Goal: Information Seeking & Learning: Learn about a topic

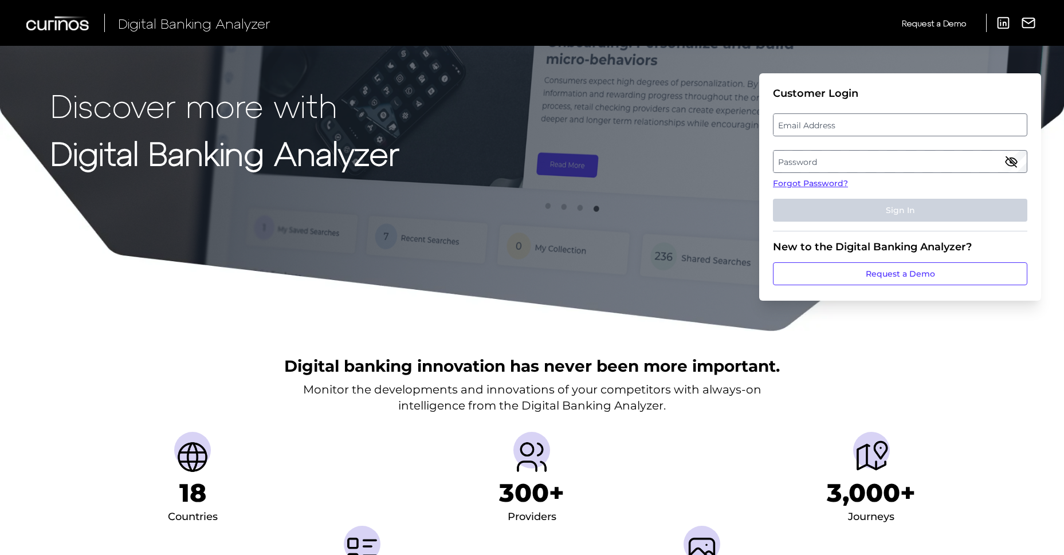
click at [925, 120] on label "Email Address" at bounding box center [900, 125] width 253 height 21
click at [925, 120] on input "email" at bounding box center [900, 124] width 254 height 23
type input "kasturimanoj.koli@penfed.org"
click at [915, 152] on label "Password" at bounding box center [900, 161] width 253 height 21
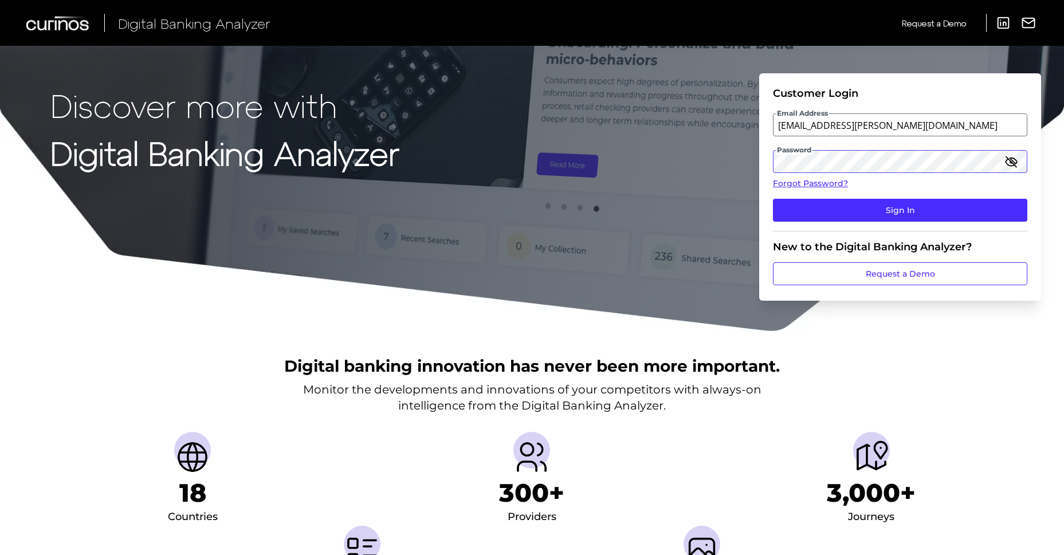
click at [773, 199] on button "Sign In" at bounding box center [900, 210] width 254 height 23
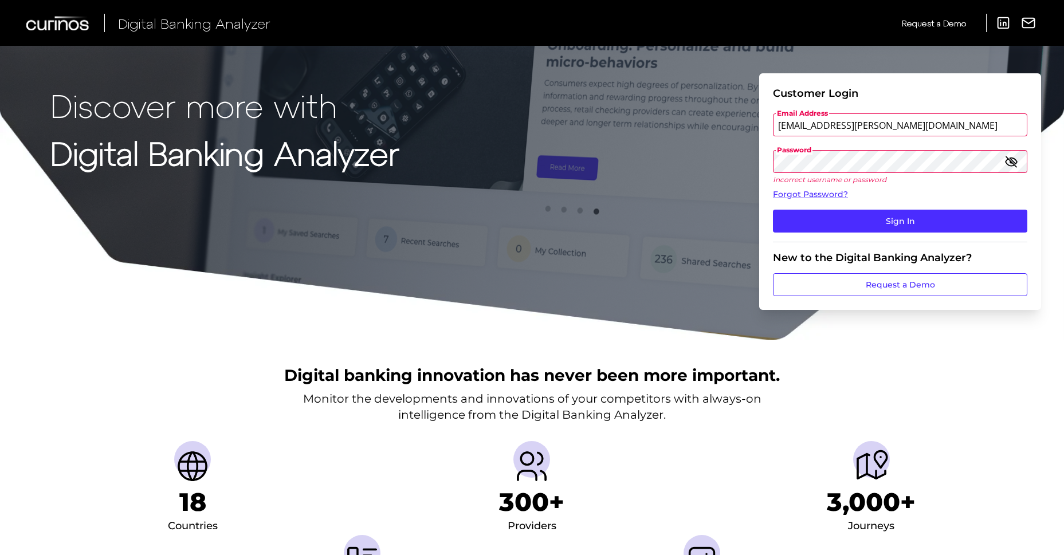
click at [773, 210] on button "Sign In" at bounding box center [900, 221] width 254 height 23
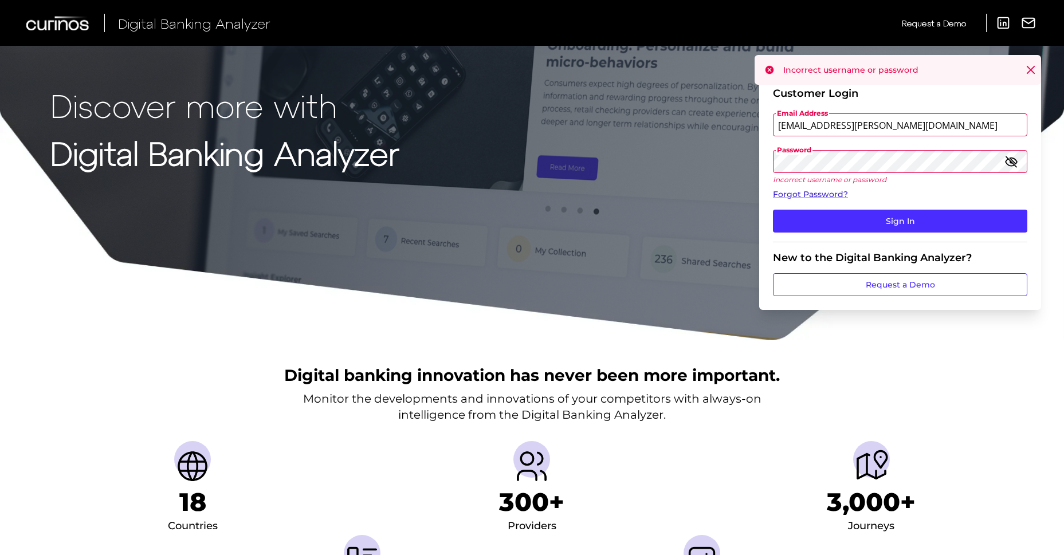
click at [818, 193] on link "Forgot Password?" at bounding box center [900, 195] width 254 height 12
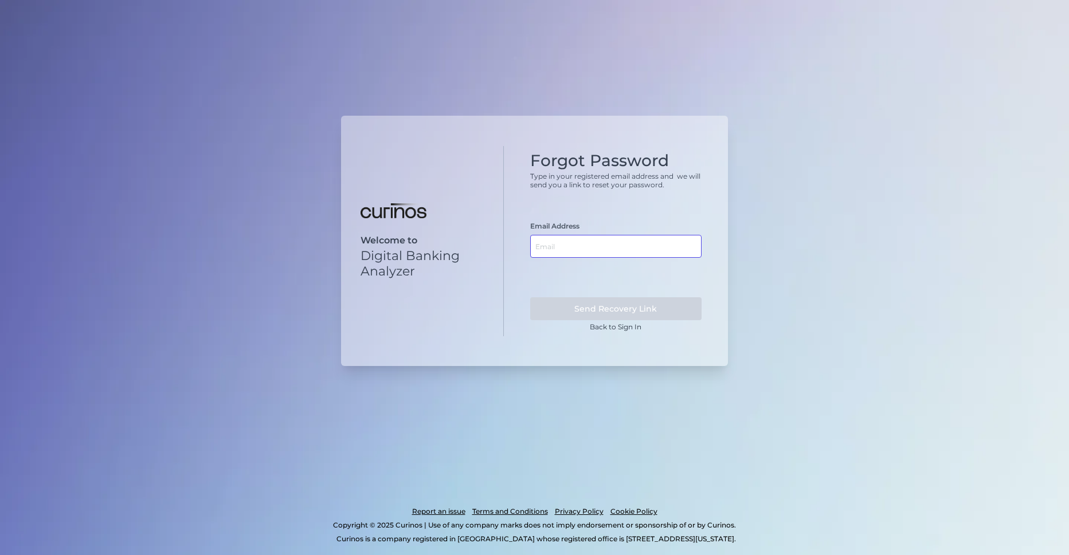
click at [563, 251] on input "text" at bounding box center [616, 246] width 172 height 23
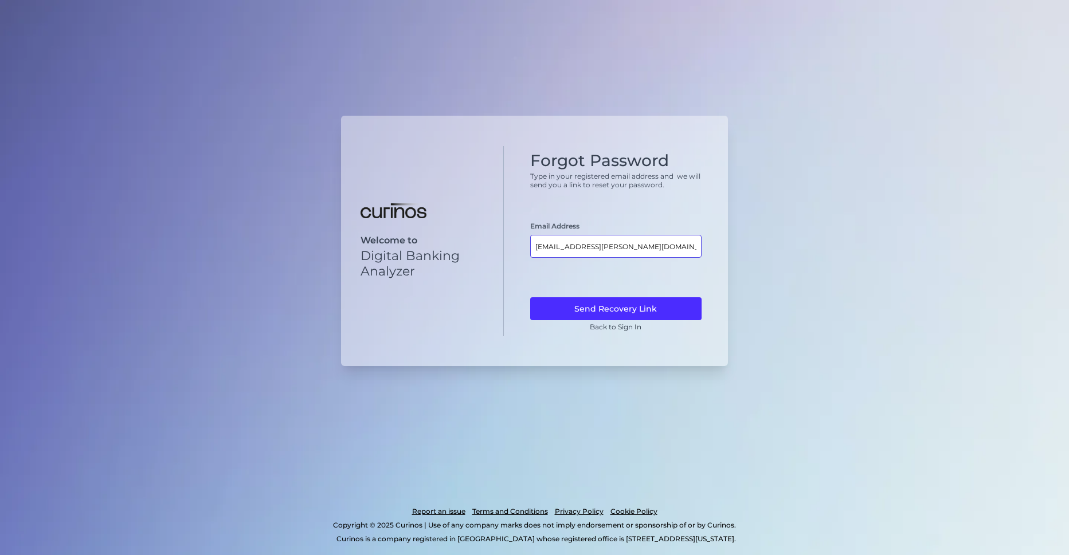
type input "kasturimanoj.koli@penfed.org"
click at [530, 297] on button "Send Recovery Link" at bounding box center [616, 308] width 172 height 23
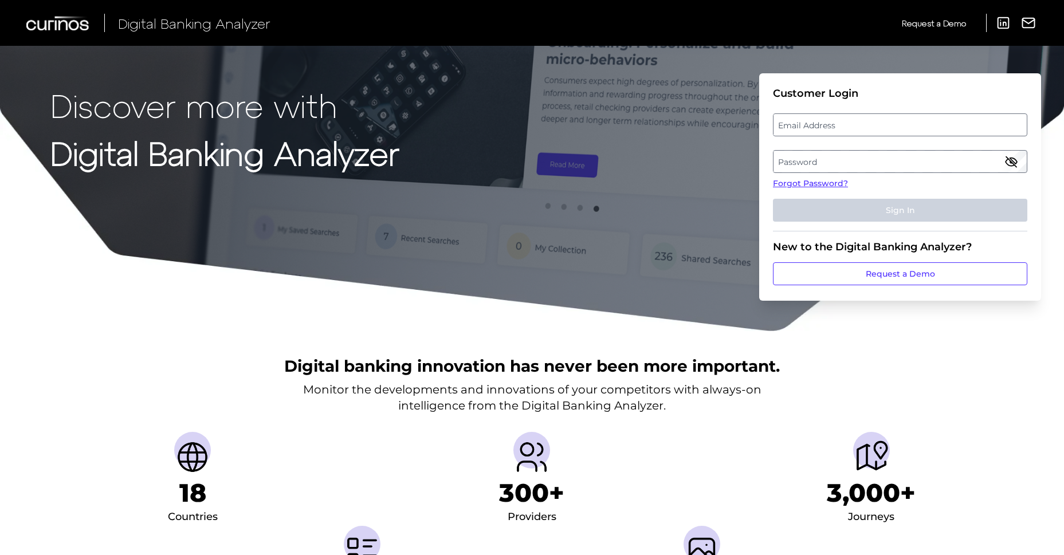
click at [860, 120] on label "Email Address" at bounding box center [900, 125] width 253 height 21
click at [860, 120] on input "email" at bounding box center [900, 124] width 254 height 23
paste input "[EMAIL_ADDRESS][DOMAIN_NAME]"
type input "[EMAIL_ADDRESS][DOMAIN_NAME]"
click at [902, 166] on label "Password" at bounding box center [900, 161] width 253 height 21
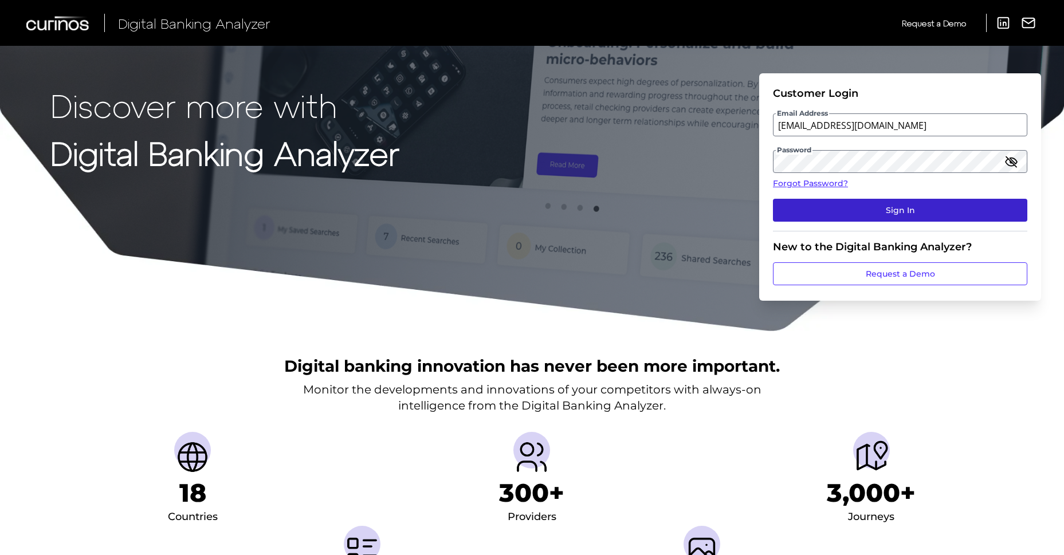
click at [891, 207] on button "Sign In" at bounding box center [900, 210] width 254 height 23
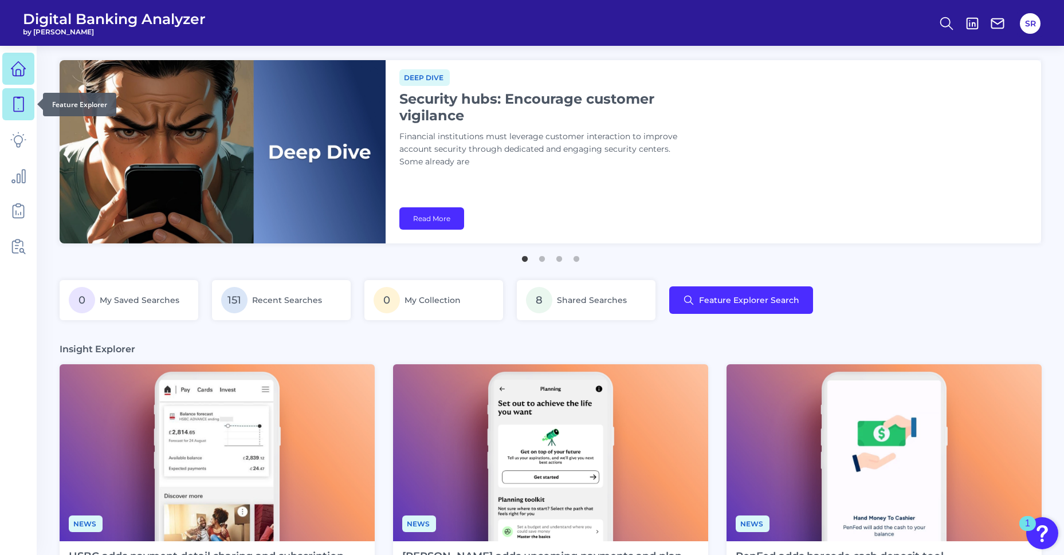
click at [30, 111] on link at bounding box center [18, 104] width 32 height 32
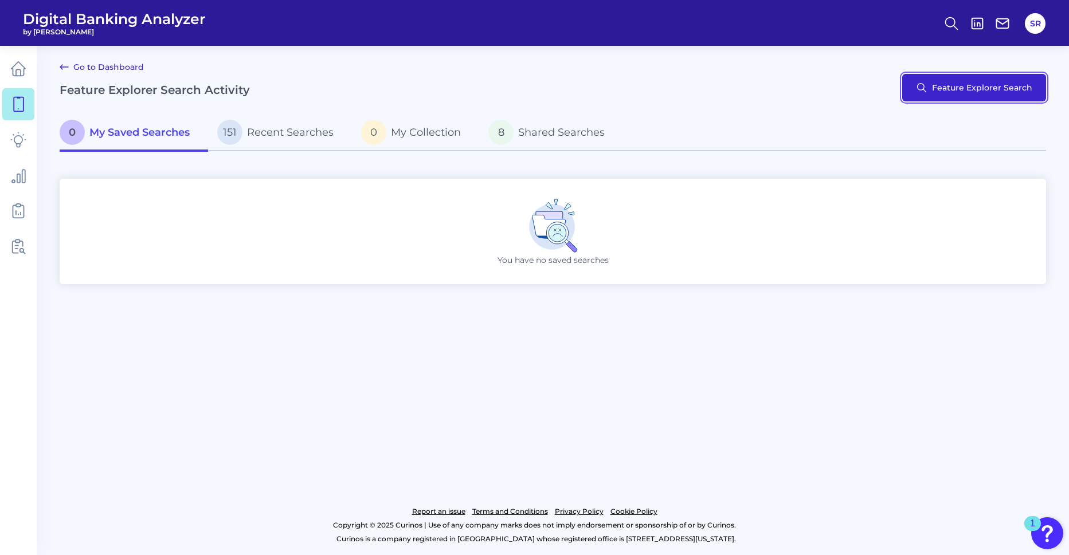
click at [948, 93] on button "Feature Explorer Search" at bounding box center [974, 88] width 144 height 28
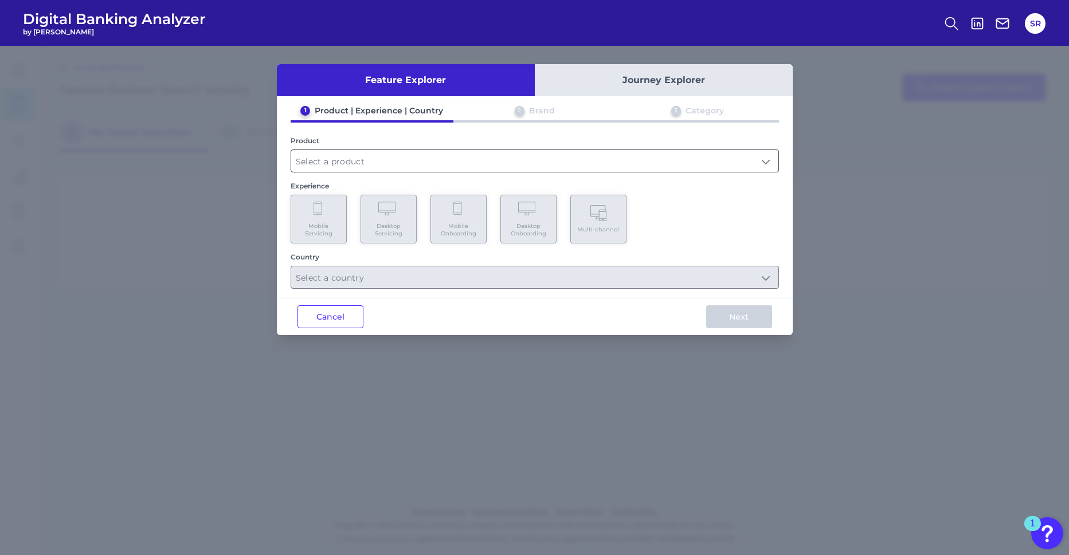
click at [405, 162] on input "text" at bounding box center [534, 161] width 487 height 22
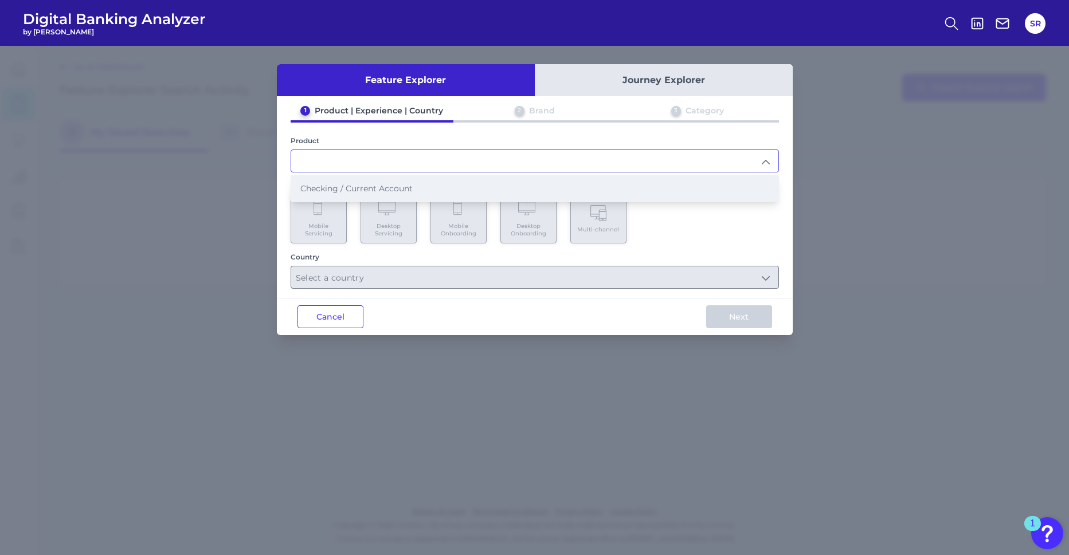
click at [387, 191] on span "Checking / Current Account" at bounding box center [356, 188] width 112 height 10
type input "Checking / Current Account"
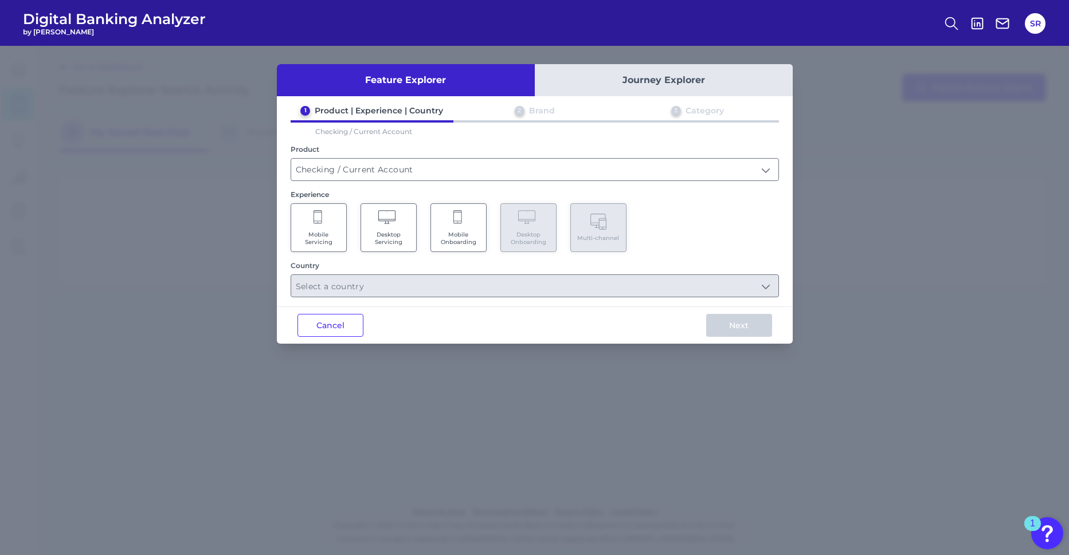
click at [313, 233] on span "Mobile Servicing" at bounding box center [319, 238] width 44 height 15
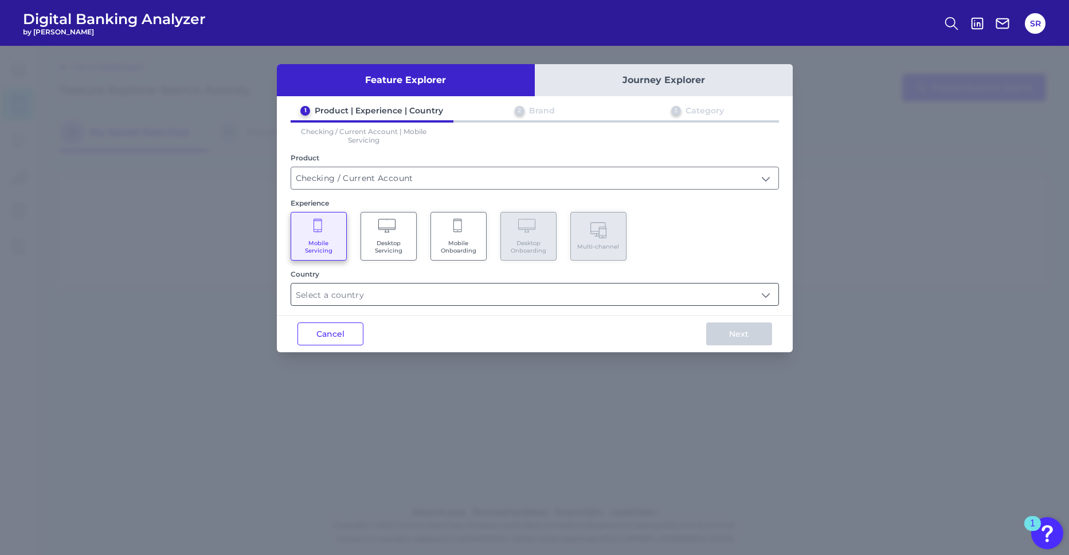
click at [423, 294] on input "text" at bounding box center [534, 295] width 487 height 22
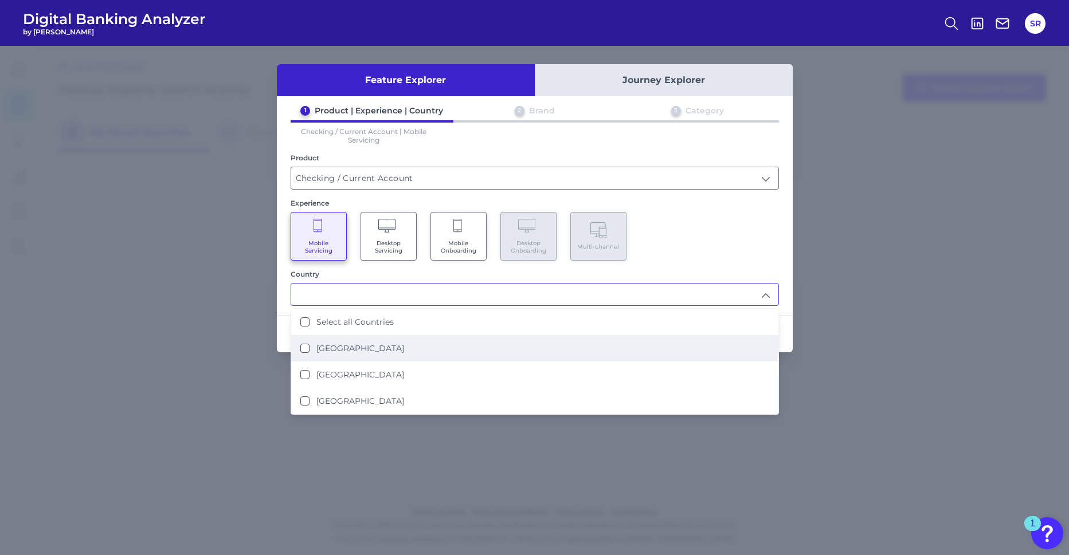
click at [403, 336] on li "[GEOGRAPHIC_DATA]" at bounding box center [534, 348] width 487 height 26
type input "[GEOGRAPHIC_DATA]"
click at [711, 201] on div "Experience" at bounding box center [535, 203] width 488 height 9
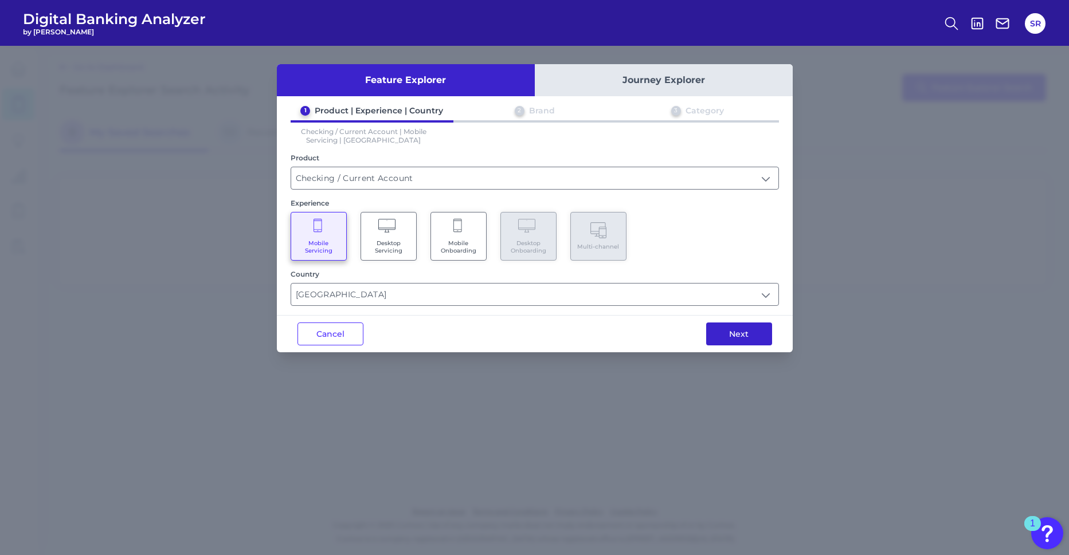
click at [737, 332] on button "Next" at bounding box center [739, 334] width 66 height 23
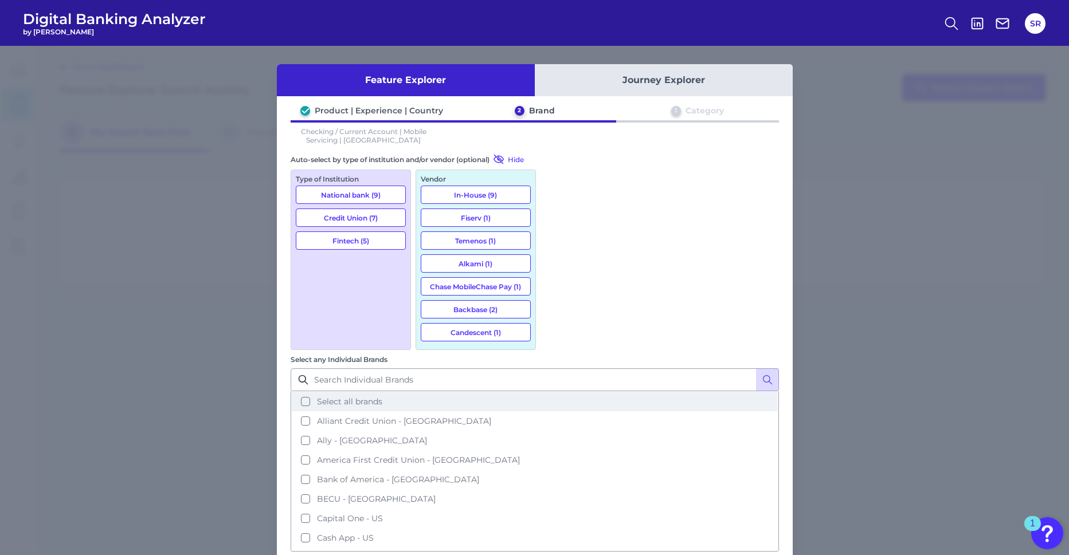
click at [554, 392] on button "Select all brands" at bounding box center [535, 401] width 486 height 19
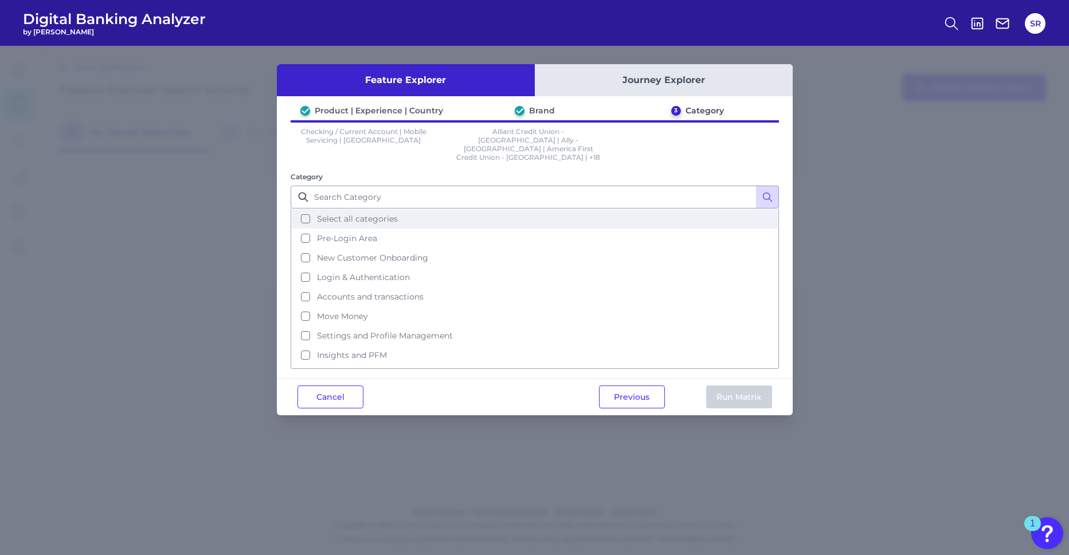
click at [544, 209] on button "Select all categories" at bounding box center [535, 218] width 486 height 19
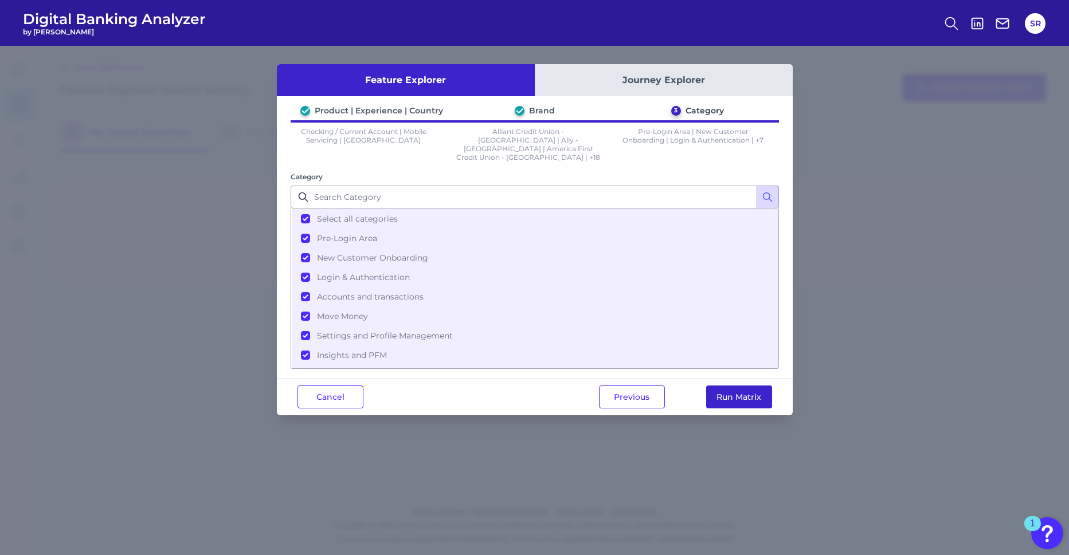
click at [748, 386] on button "Run Matrix" at bounding box center [739, 397] width 66 height 23
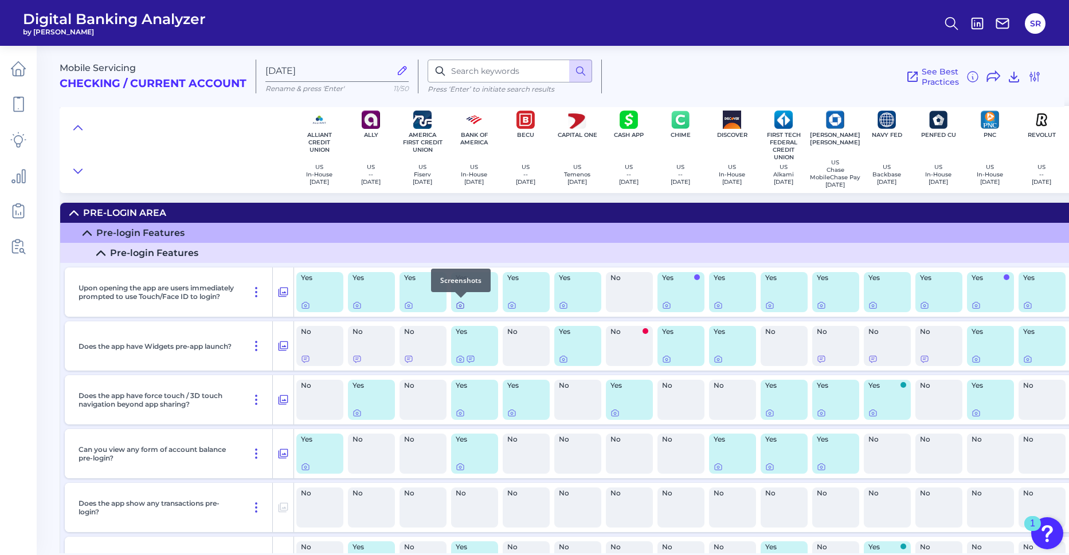
click at [460, 307] on icon at bounding box center [460, 306] width 2 height 2
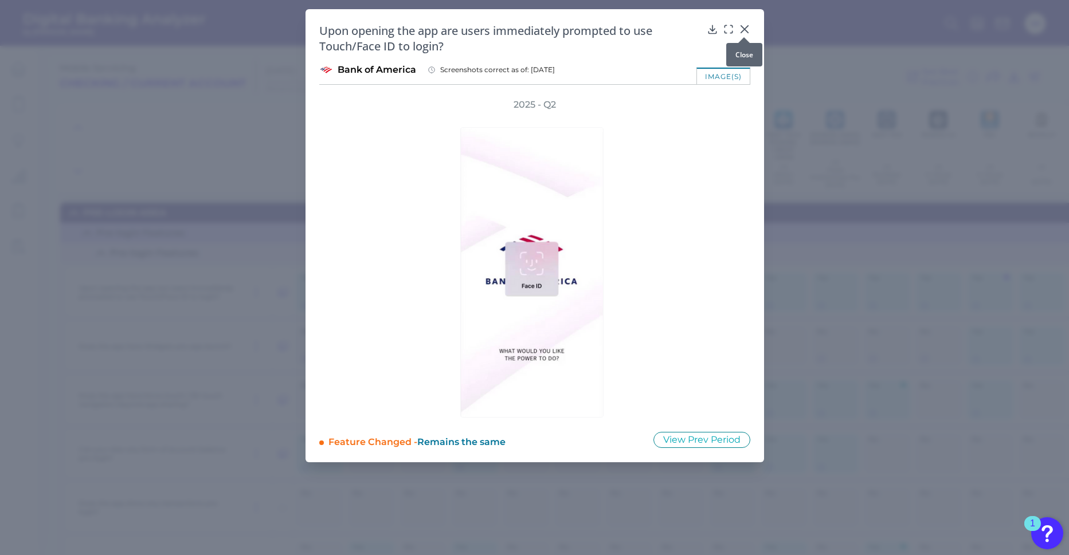
click at [748, 29] on icon at bounding box center [744, 28] width 11 height 11
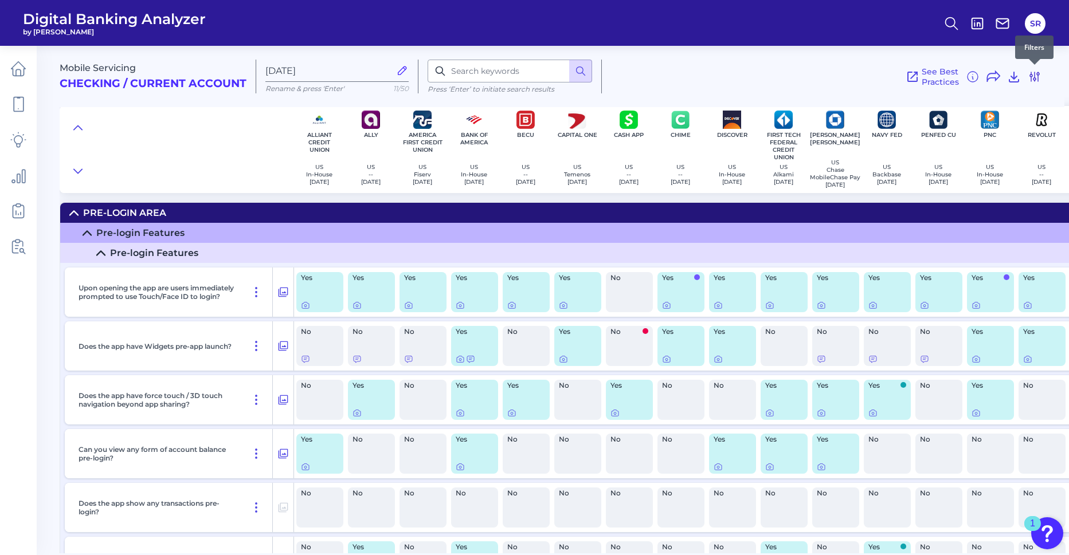
click at [1037, 76] on icon at bounding box center [1034, 76] width 9 height 9
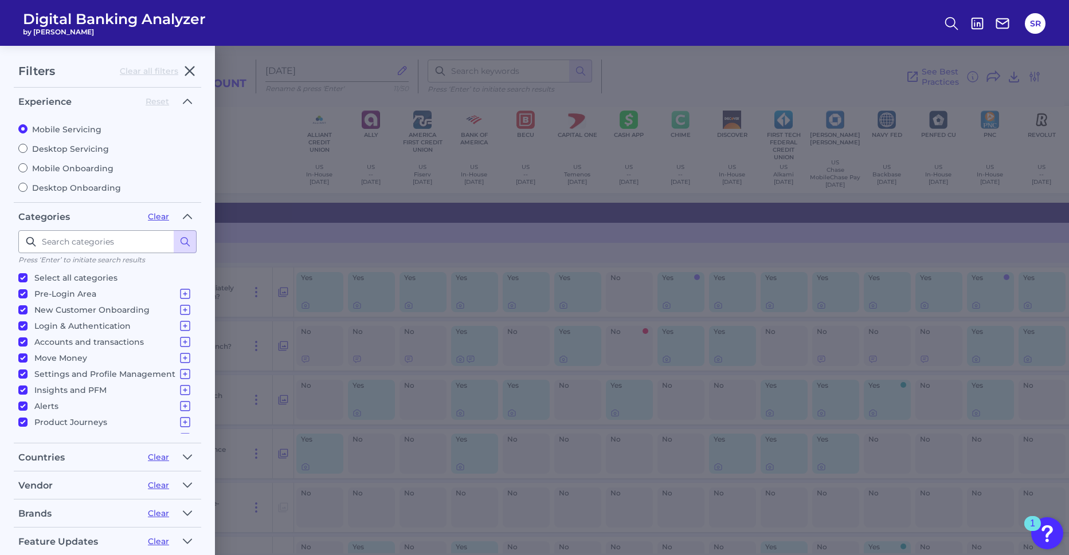
click at [49, 172] on label "Mobile Onboarding" at bounding box center [107, 168] width 178 height 10
click at [28, 172] on input "Mobile Onboarding" at bounding box center [22, 167] width 9 height 9
radio input "true"
radio input "false"
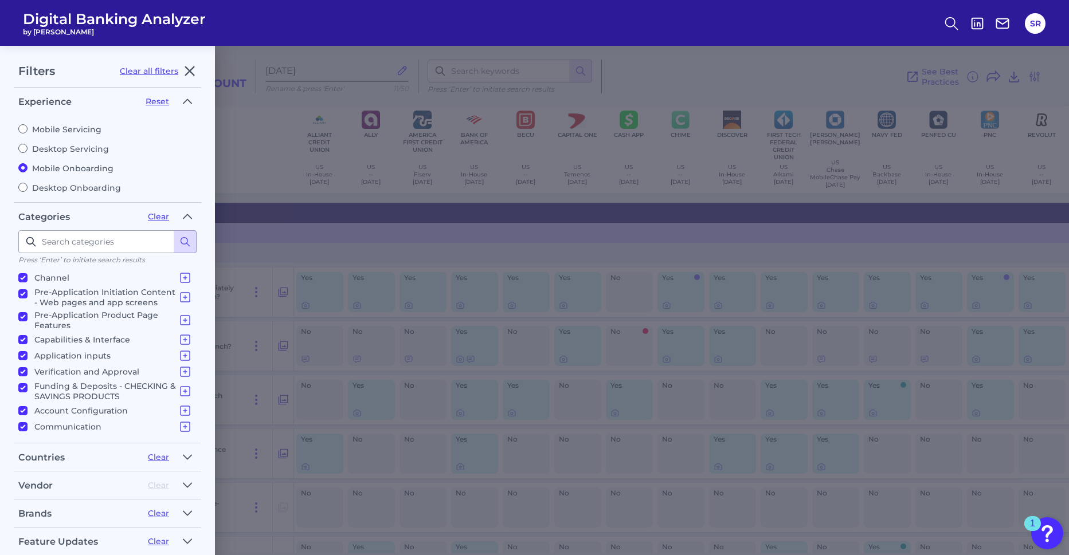
scroll to position [93, 0]
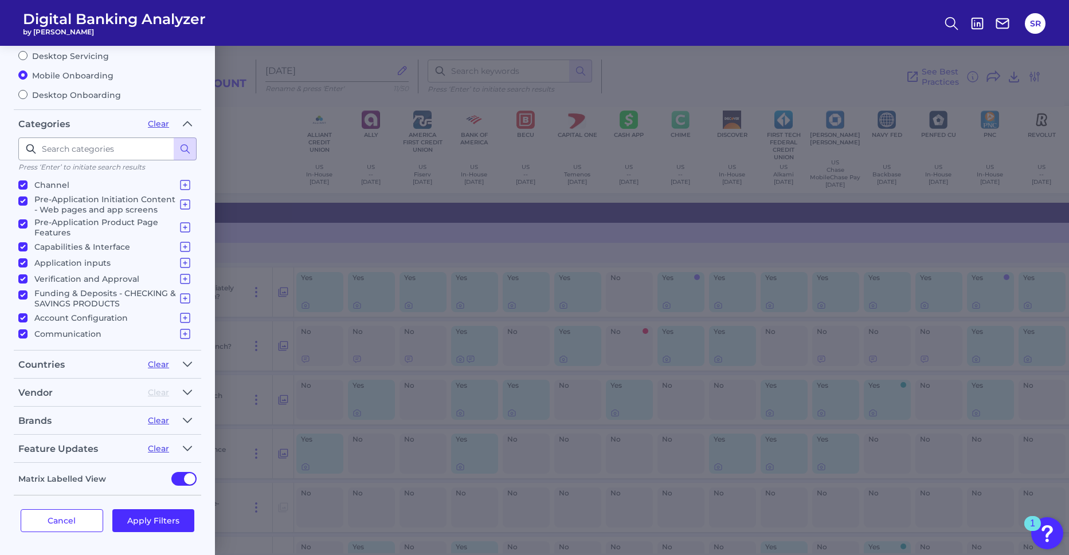
click at [188, 525] on button "Apply Filters" at bounding box center [153, 520] width 83 height 23
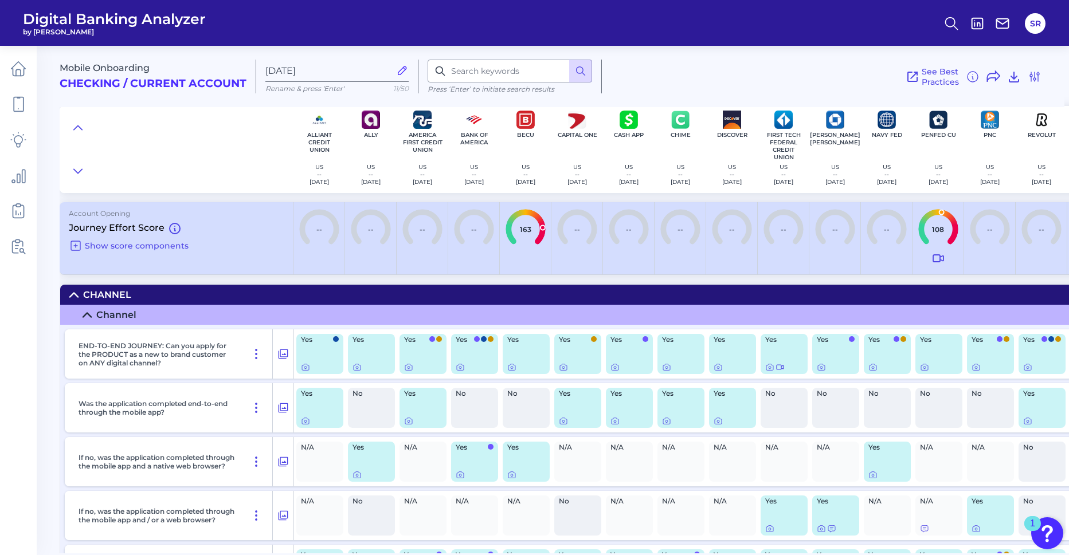
scroll to position [0, 0]
click at [939, 260] on icon at bounding box center [938, 258] width 10 height 7
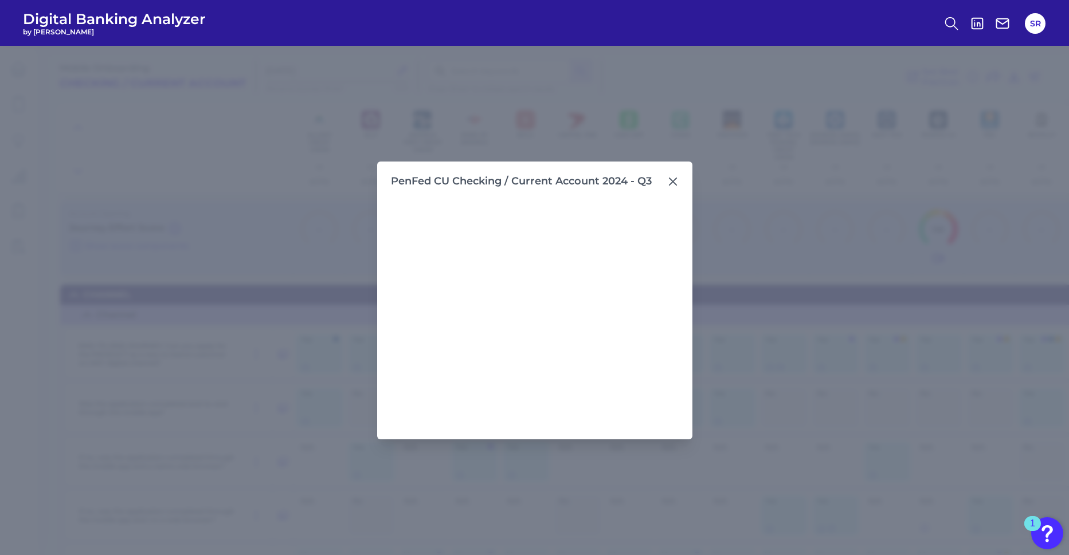
click at [939, 260] on div "PenFed CU Checking / Current Account 2024 - Q3" at bounding box center [534, 300] width 1069 height 509
click at [670, 184] on div at bounding box center [671, 189] width 11 height 11
click at [674, 181] on icon at bounding box center [672, 181] width 11 height 11
